Goal: Find specific page/section: Find specific page/section

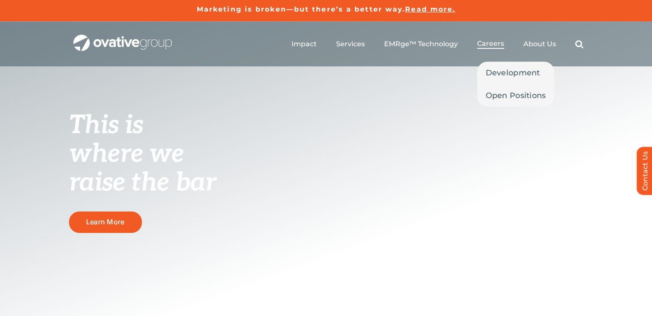
click at [490, 45] on span "Careers" at bounding box center [490, 43] width 27 height 9
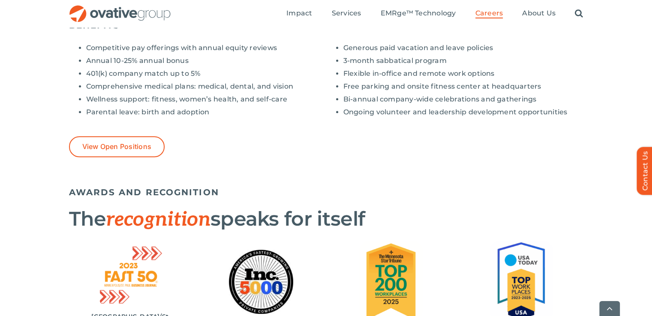
scroll to position [716, 0]
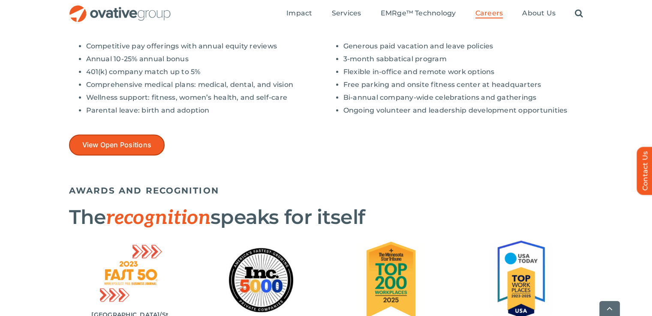
click at [134, 141] on span "View Open Positions" at bounding box center [116, 145] width 69 height 8
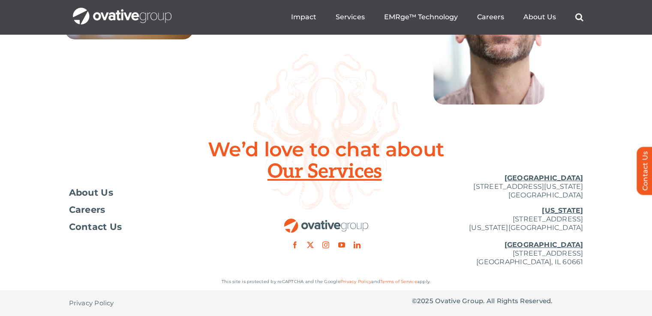
scroll to position [3187, 0]
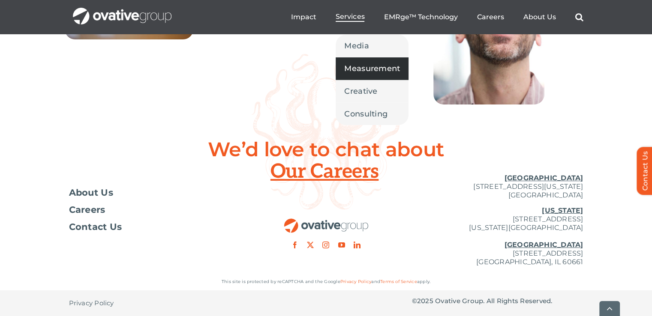
click at [360, 76] on link "Measurement" at bounding box center [371, 68] width 73 height 22
